Goal: Check status

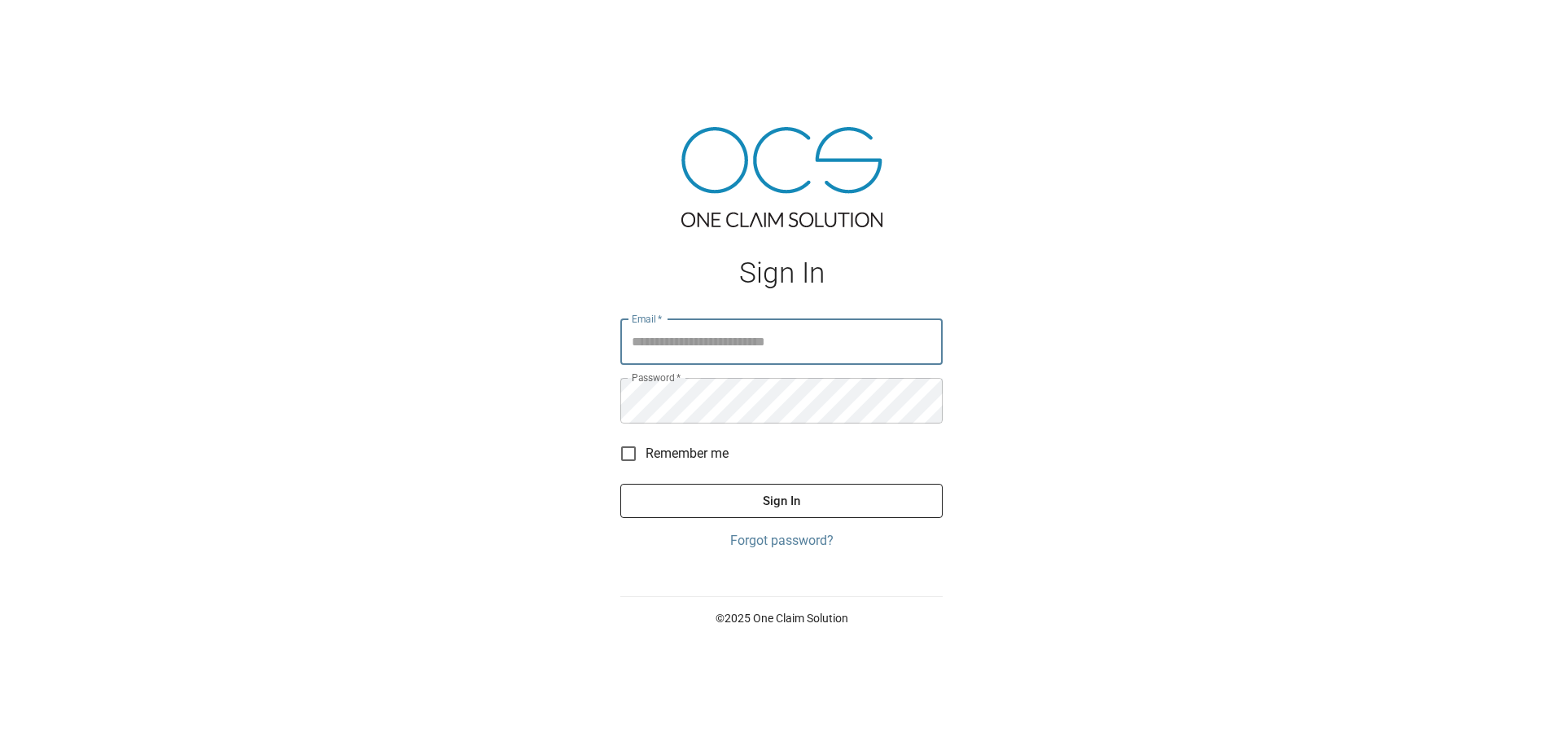
type input "**********"
click at [747, 501] on button "Sign In" at bounding box center [781, 501] width 322 height 34
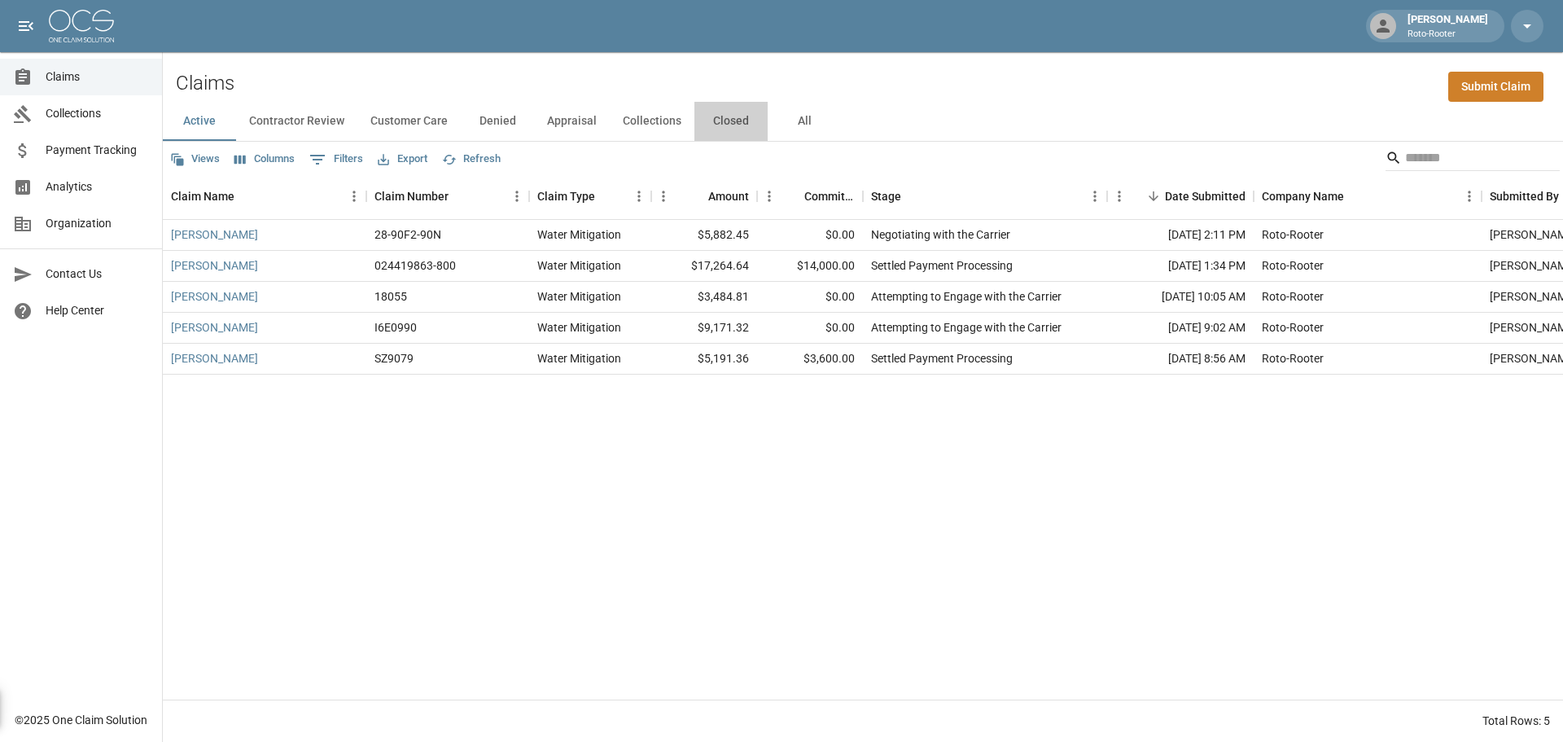
click at [730, 123] on button "Closed" at bounding box center [731, 121] width 73 height 39
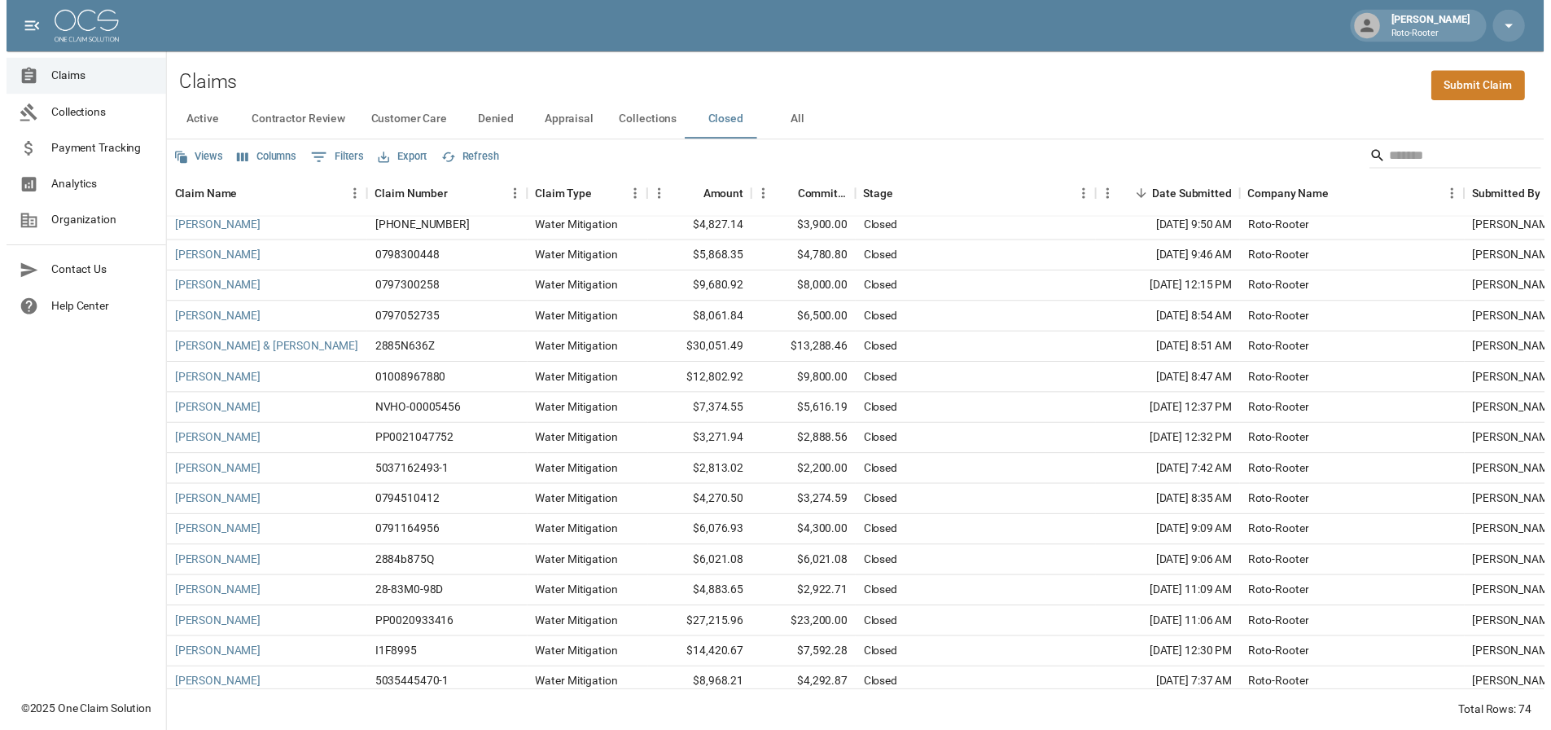
scroll to position [81, 0]
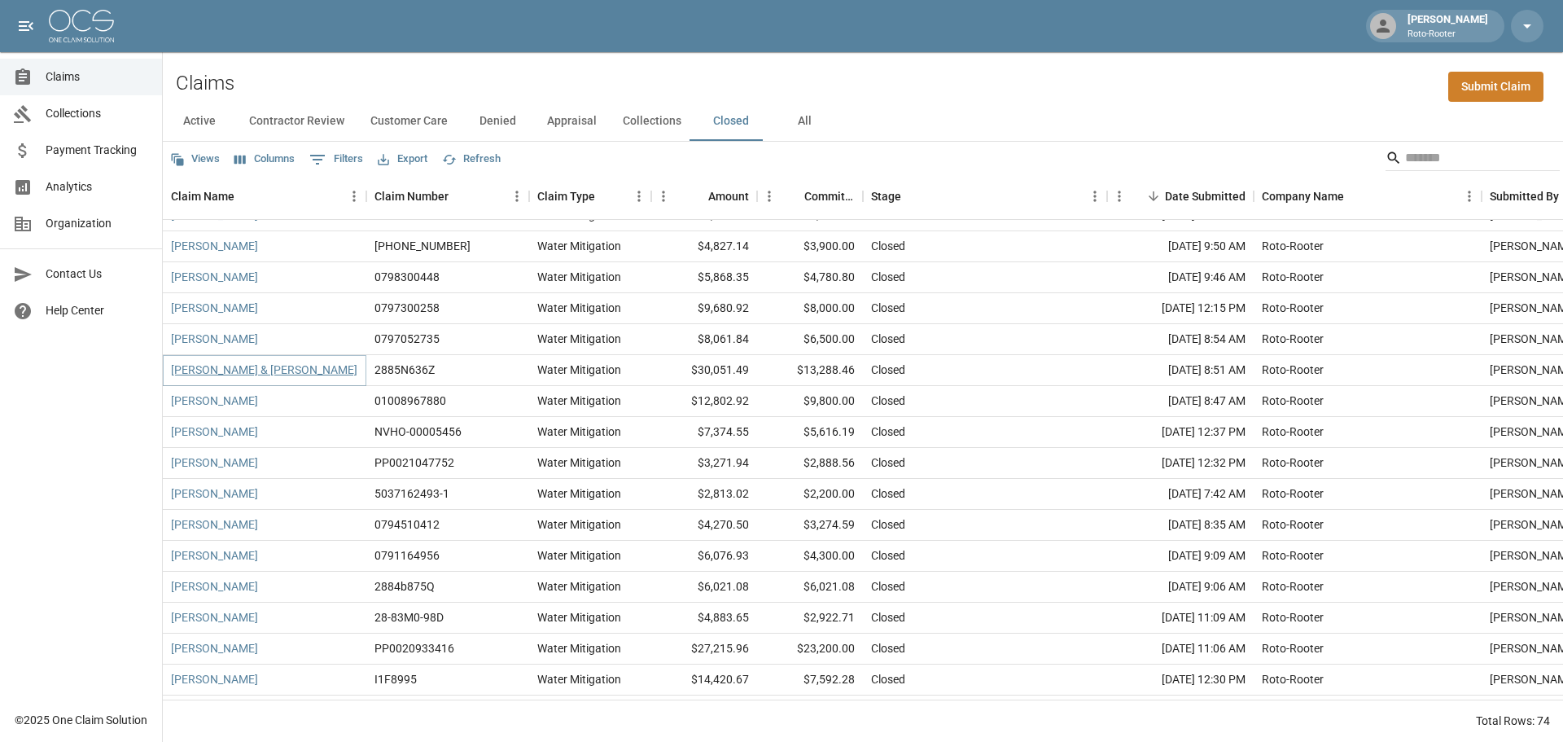
click at [273, 370] on link "[PERSON_NAME] & [PERSON_NAME]" at bounding box center [264, 370] width 186 height 16
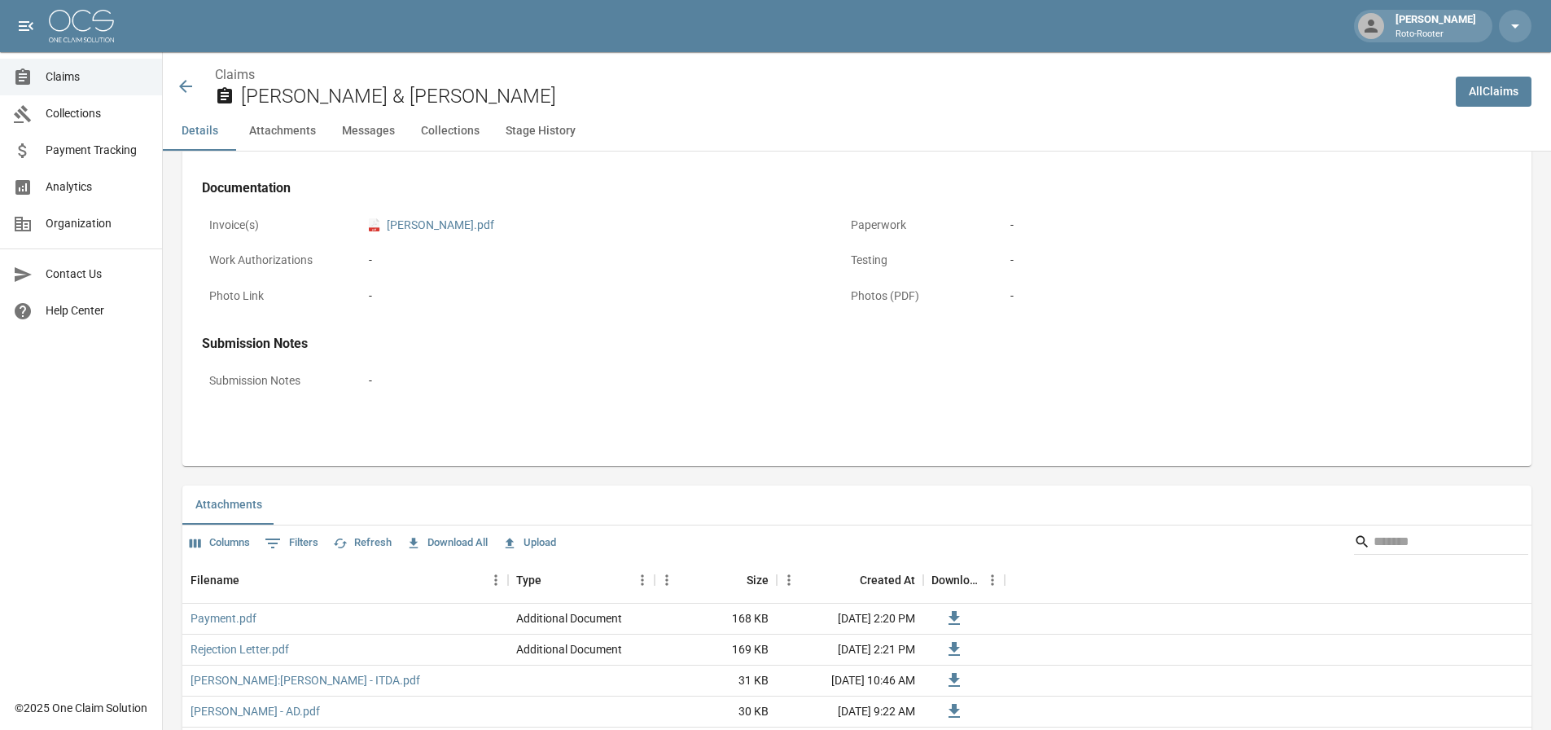
scroll to position [896, 0]
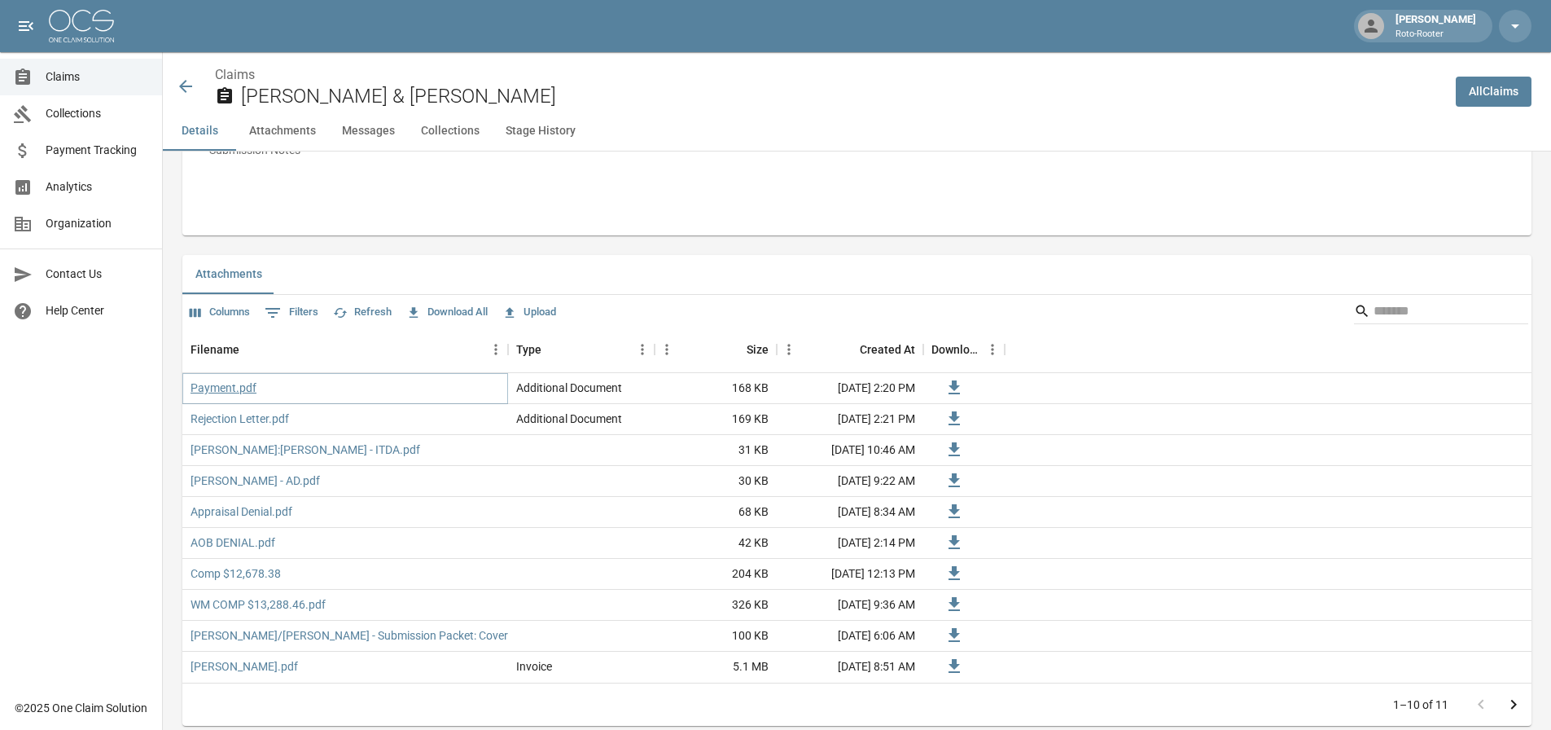
click at [217, 387] on link "Payment.pdf" at bounding box center [224, 387] width 66 height 16
